Goal: Task Accomplishment & Management: Manage account settings

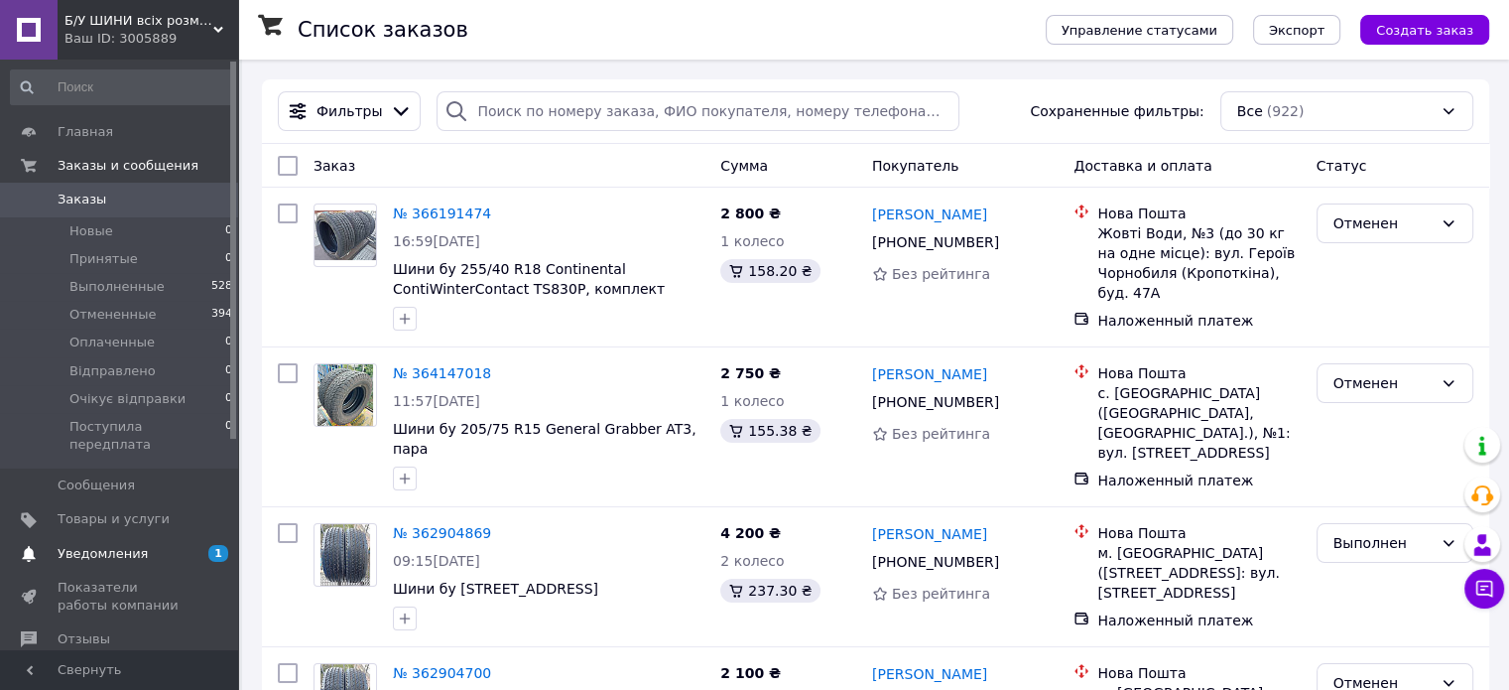
click at [106, 545] on span "Уведомления" at bounding box center [103, 554] width 90 height 18
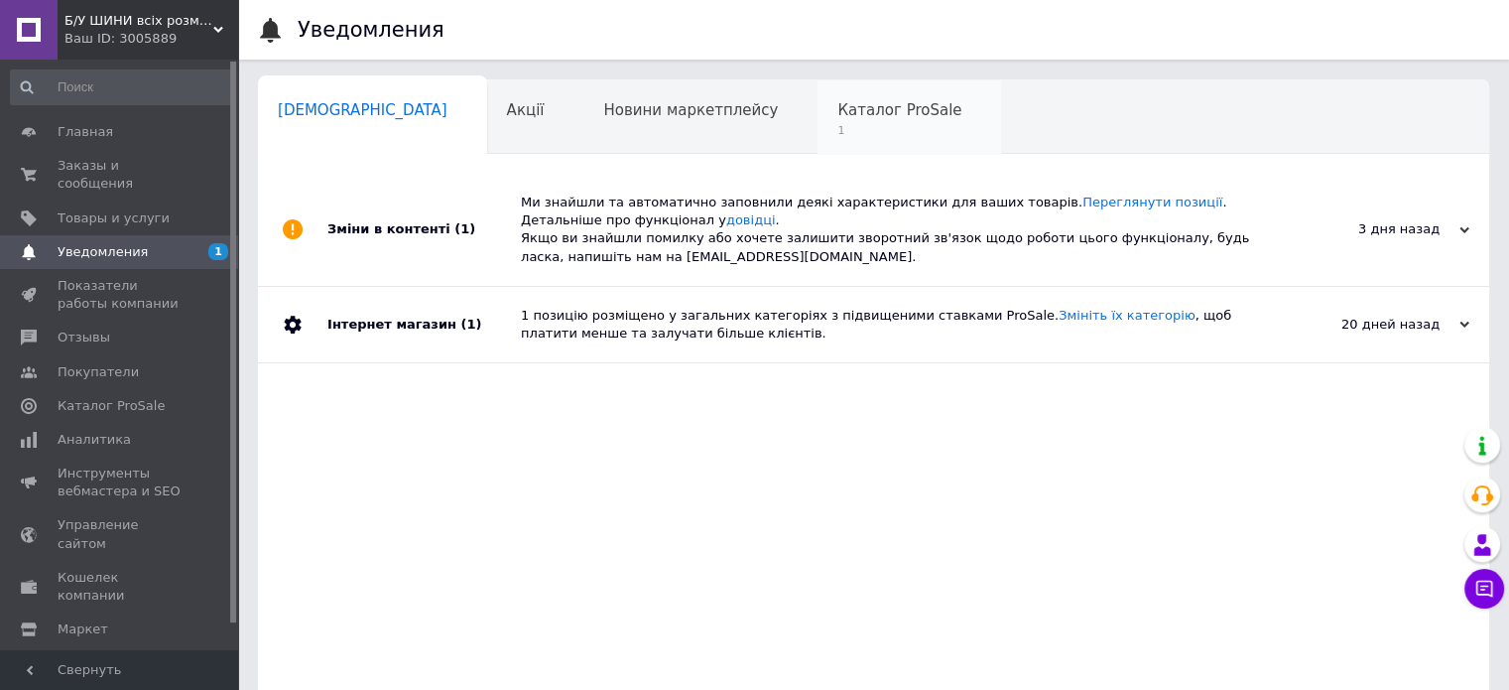
click at [818, 122] on div "Каталог ProSale 1" at bounding box center [910, 117] width 184 height 75
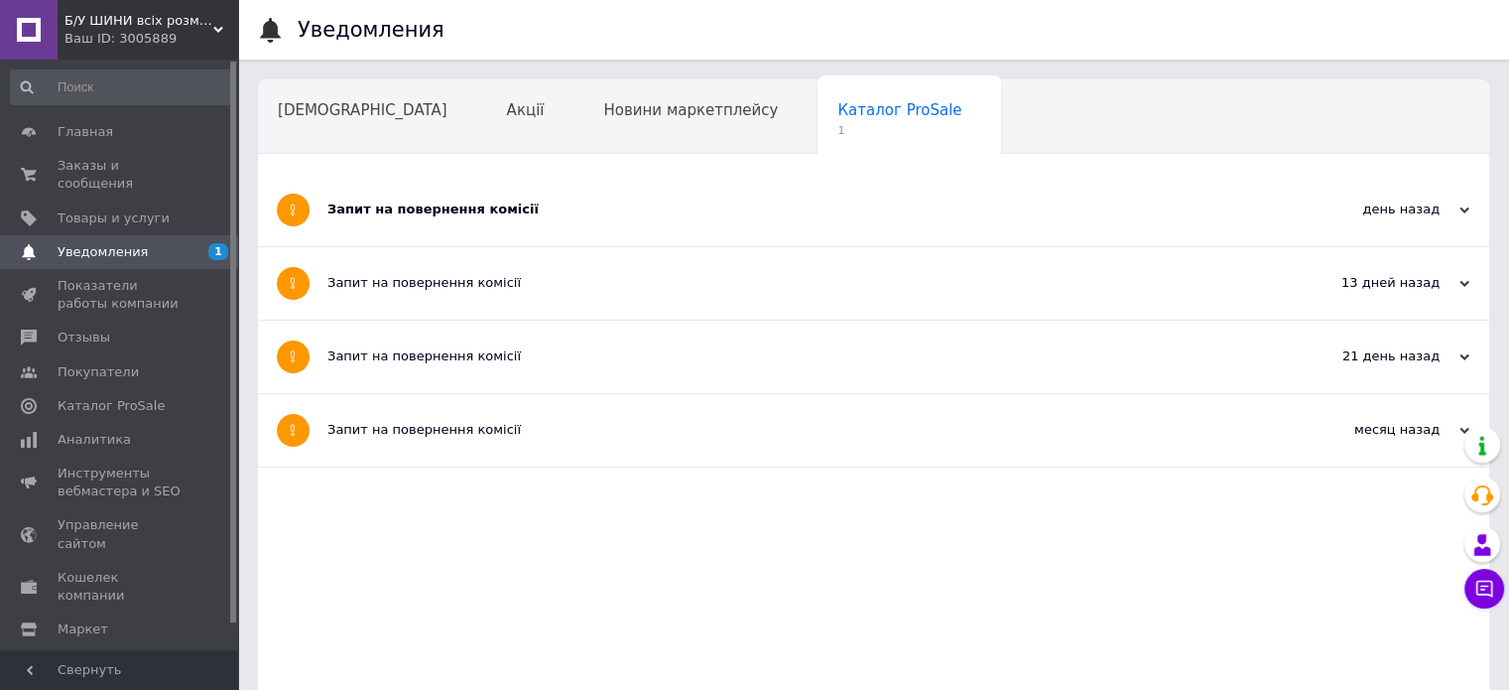
click at [481, 221] on div "Запит на повернення комісії" at bounding box center [799, 210] width 944 height 72
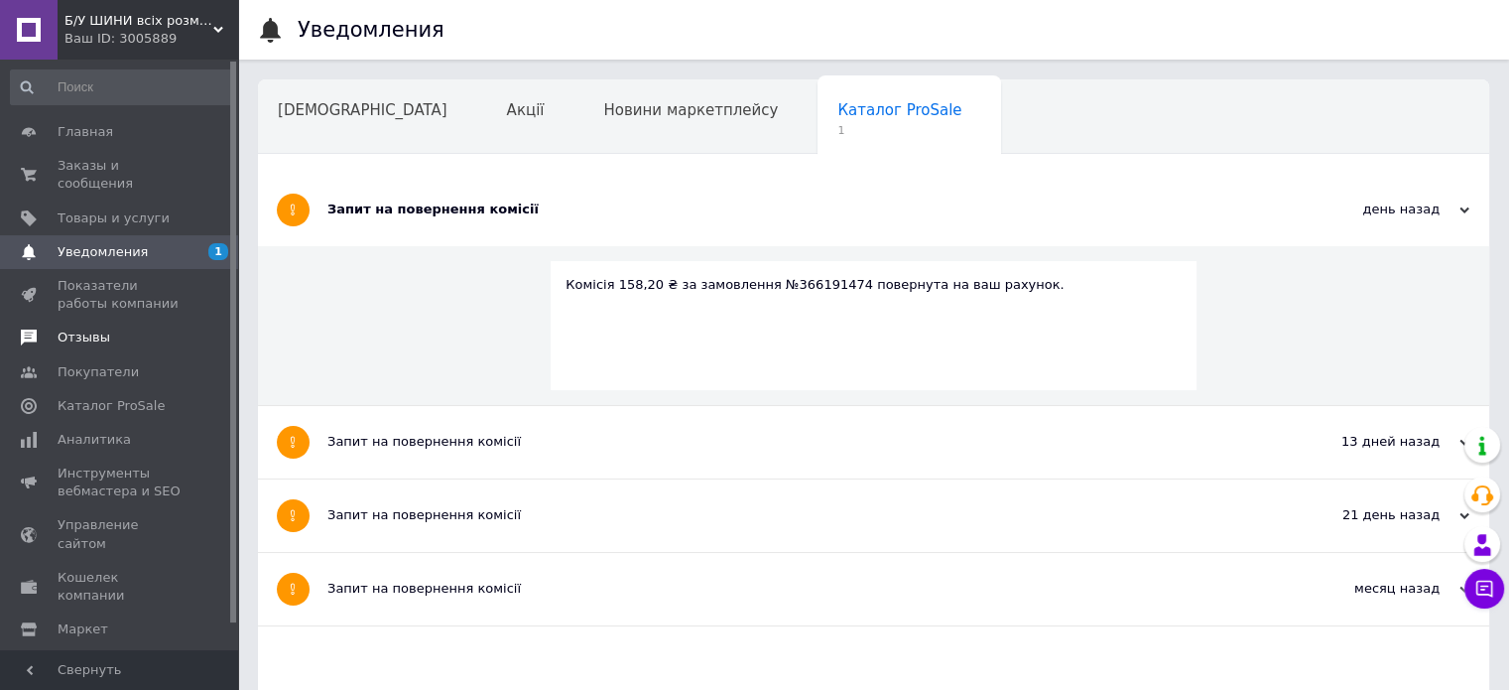
click at [89, 328] on span "Отзывы" at bounding box center [84, 337] width 53 height 18
